Goal: Transaction & Acquisition: Purchase product/service

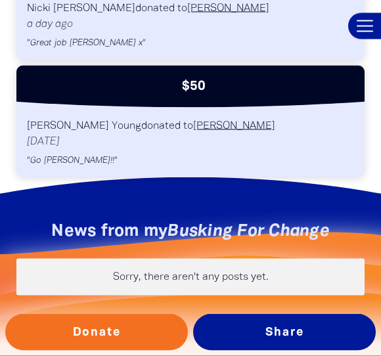
scroll to position [1339, 0]
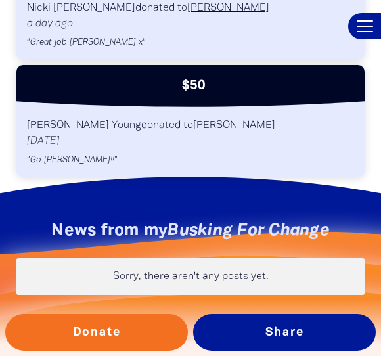
click at [109, 338] on button "Donate" at bounding box center [96, 332] width 182 height 37
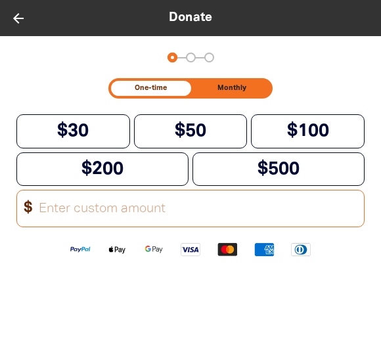
click at [56, 212] on input "Other Amount" at bounding box center [196, 208] width 333 height 36
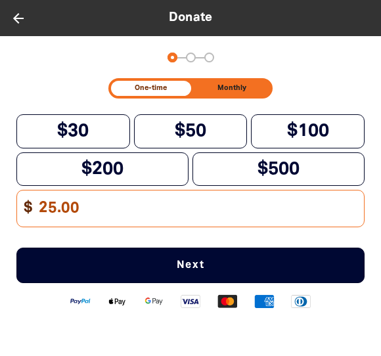
type input "25.00"
click at [197, 270] on span "Next" at bounding box center [190, 265] width 304 height 10
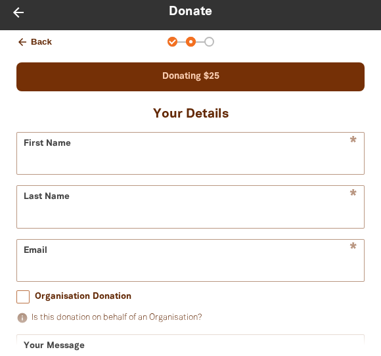
scroll to position [10, 0]
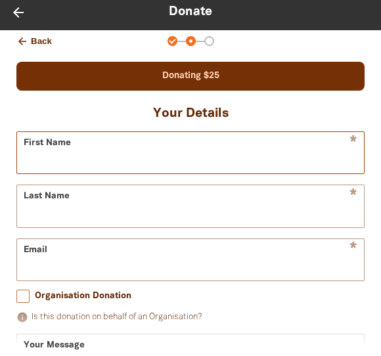
click at [292, 144] on input "First Name" at bounding box center [190, 152] width 346 height 41
type input "[PERSON_NAME]"
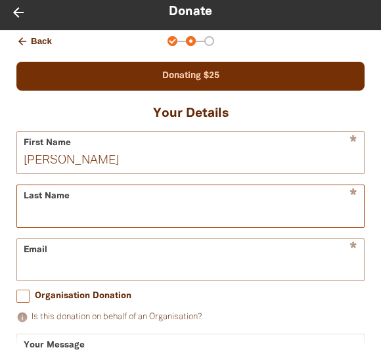
click at [60, 213] on input "Last Name" at bounding box center [190, 205] width 346 height 41
type input "Bond"
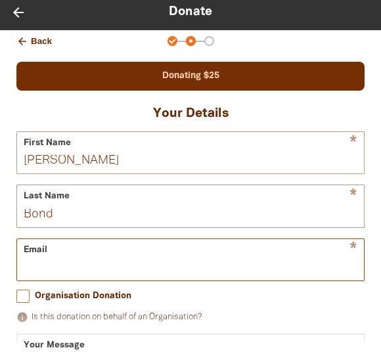
click at [52, 262] on input "Email" at bounding box center [190, 259] width 346 height 41
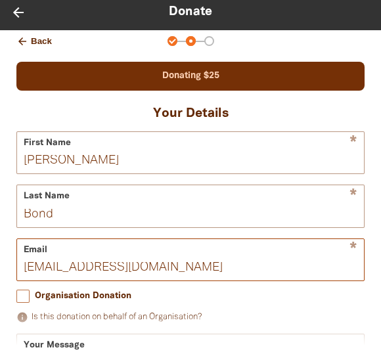
type input "[EMAIL_ADDRESS][DOMAIN_NAME]"
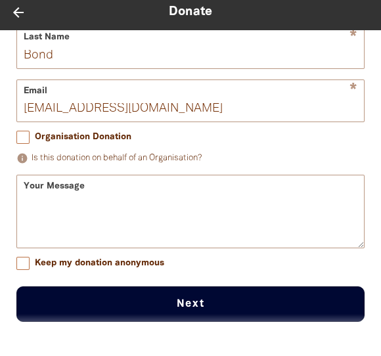
scroll to position [169, 0]
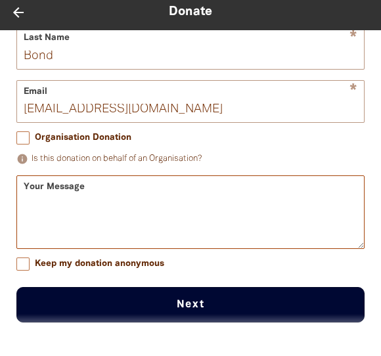
click at [43, 213] on textarea "Your Message" at bounding box center [190, 223] width 346 height 49
type textarea "Well done [PERSON_NAME]!"
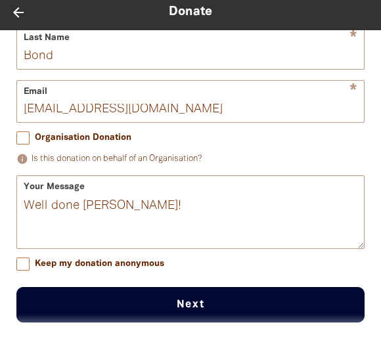
click at [191, 304] on button "Next chevron_right" at bounding box center [190, 304] width 348 height 35
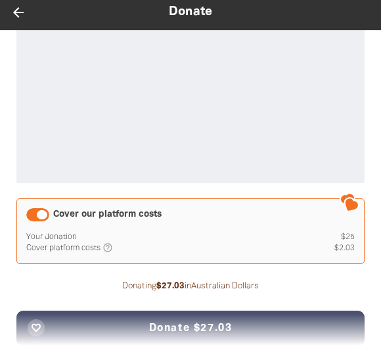
scroll to position [265, 0]
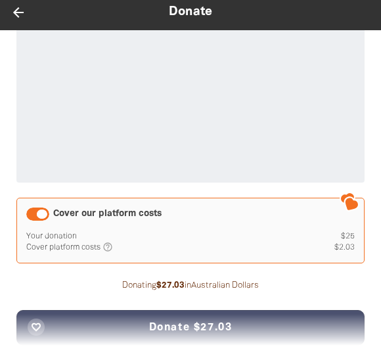
click at [35, 212] on div "Cover our platform costs" at bounding box center [37, 213] width 23 height 13
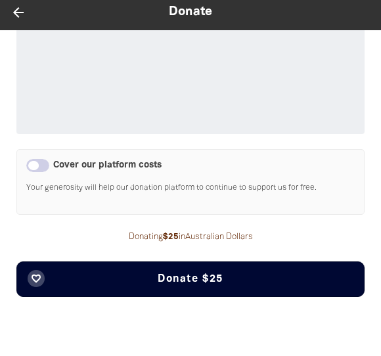
scroll to position [314, 0]
click at [194, 279] on span "Donate $25" at bounding box center [190, 279] width 66 height 10
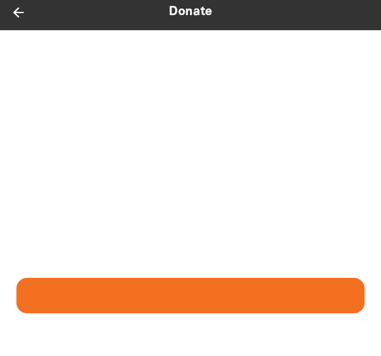
scroll to position [13, 0]
